Goal: Information Seeking & Learning: Learn about a topic

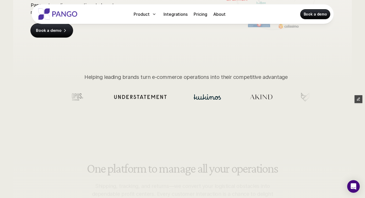
scroll to position [141, 0]
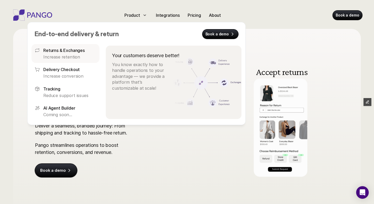
drag, startPoint x: 70, startPoint y: 54, endPoint x: 56, endPoint y: 54, distance: 13.6
click at [56, 54] on div "Returns & Exchanges Increase retention" at bounding box center [69, 53] width 53 height 13
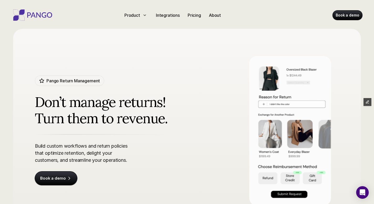
click at [29, 11] on img at bounding box center [33, 14] width 42 height 11
